Goal: Register for event/course

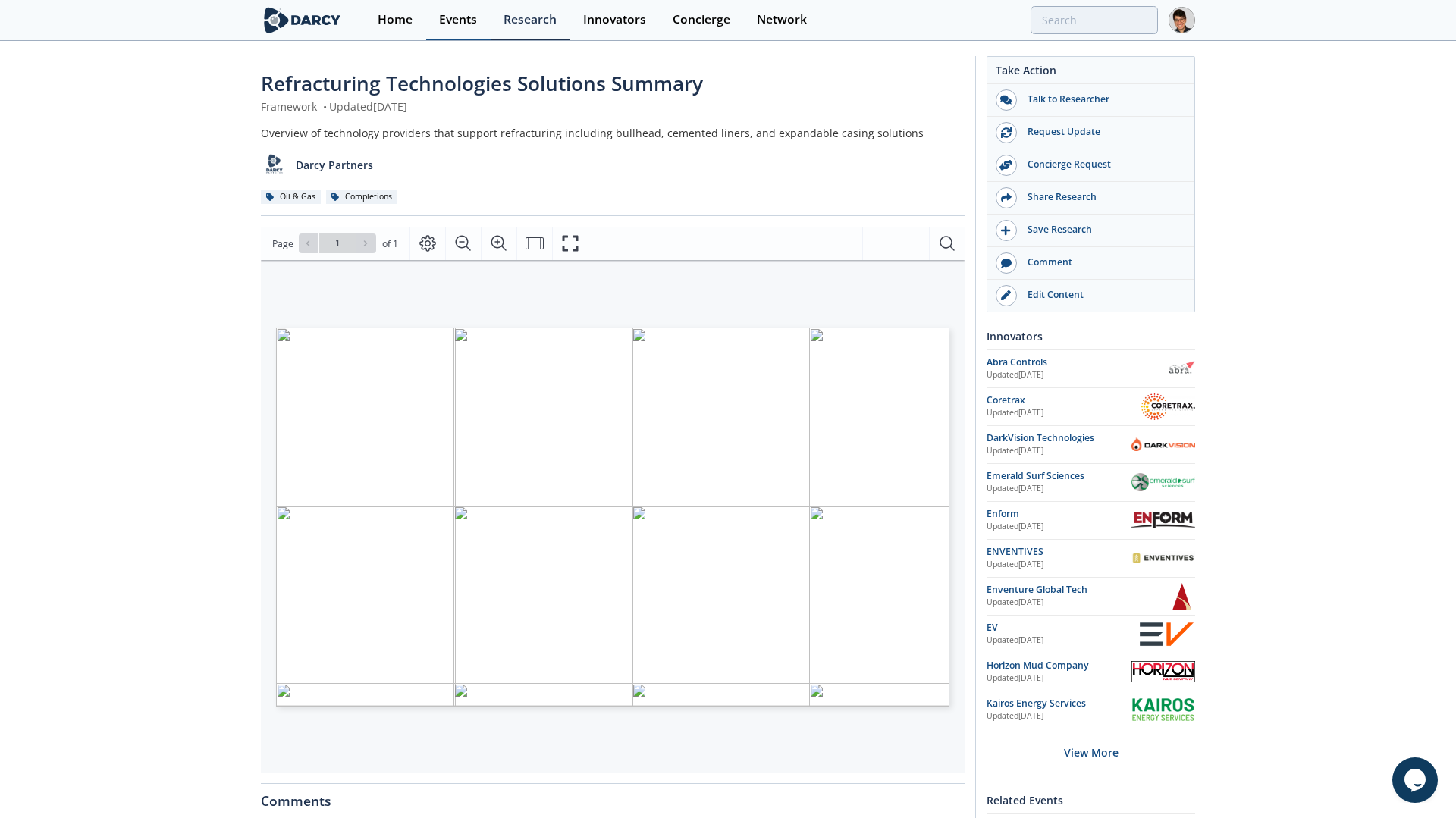
click at [460, 26] on div "Events" at bounding box center [457, 19] width 38 height 12
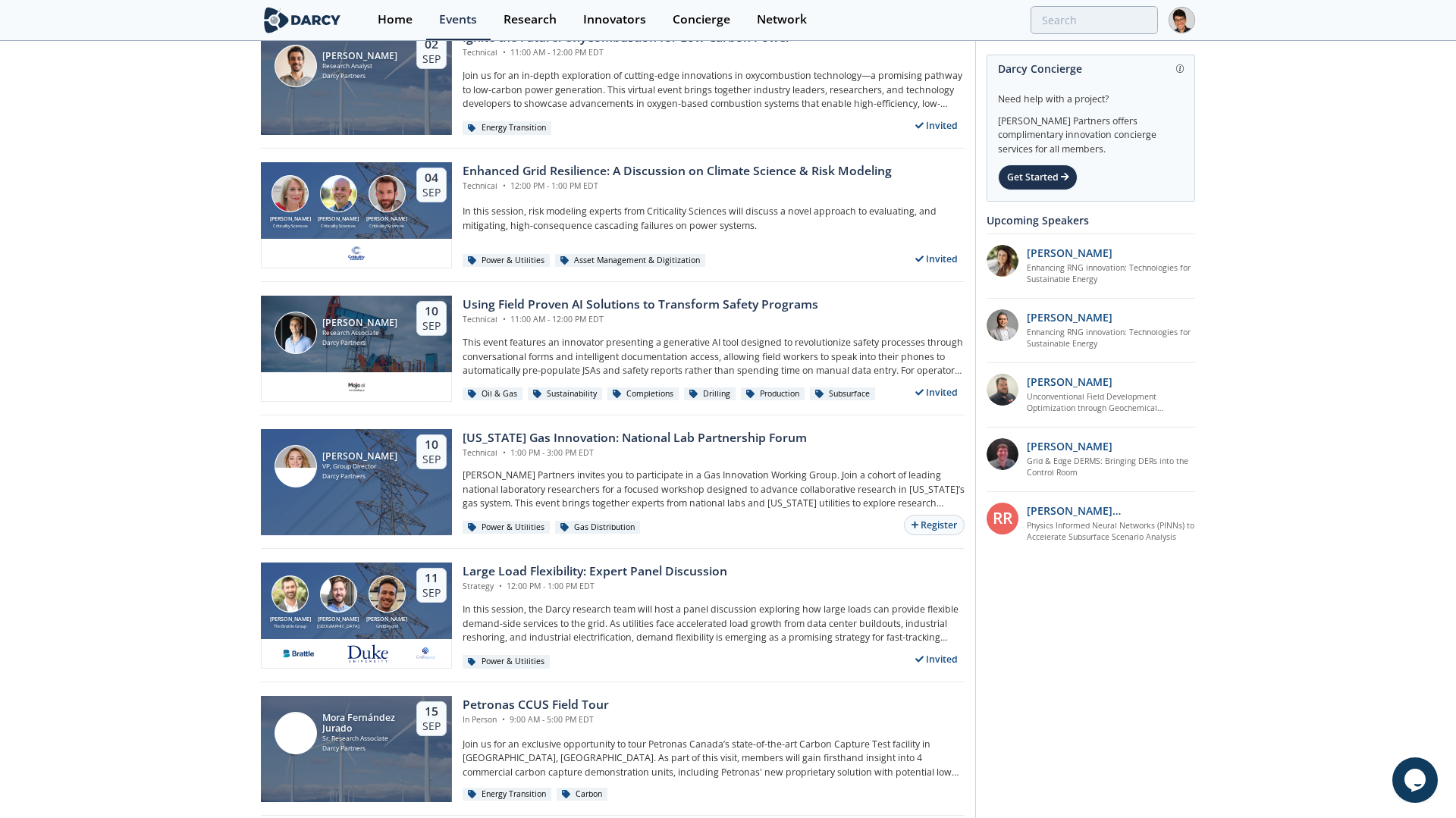
scroll to position [876, 0]
click at [518, 300] on div "Using Field Proven AI Solutions to Transform Safety Programs" at bounding box center [639, 303] width 355 height 18
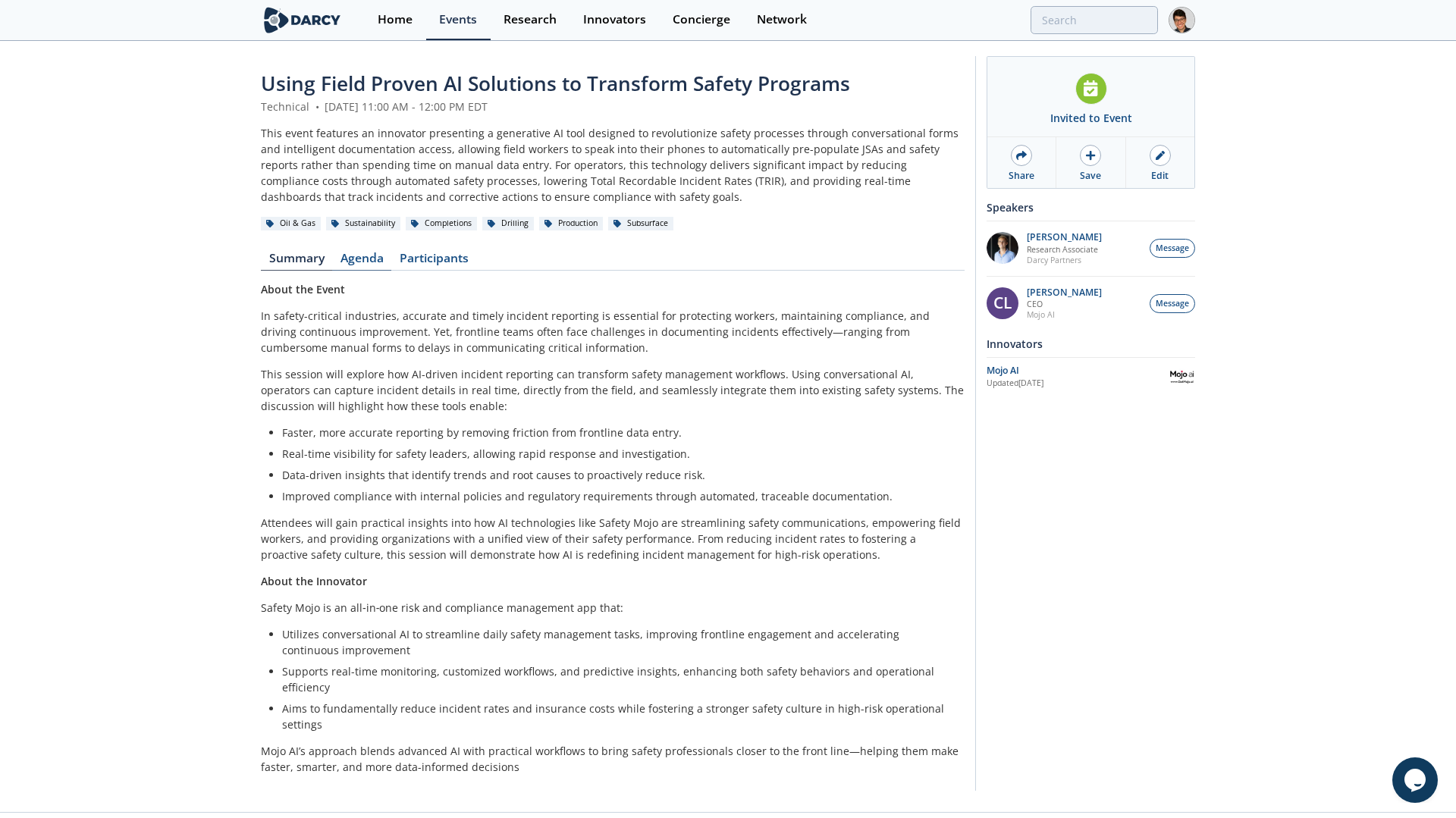
click at [361, 261] on link "Agenda" at bounding box center [361, 261] width 59 height 18
